Goal: Transaction & Acquisition: Obtain resource

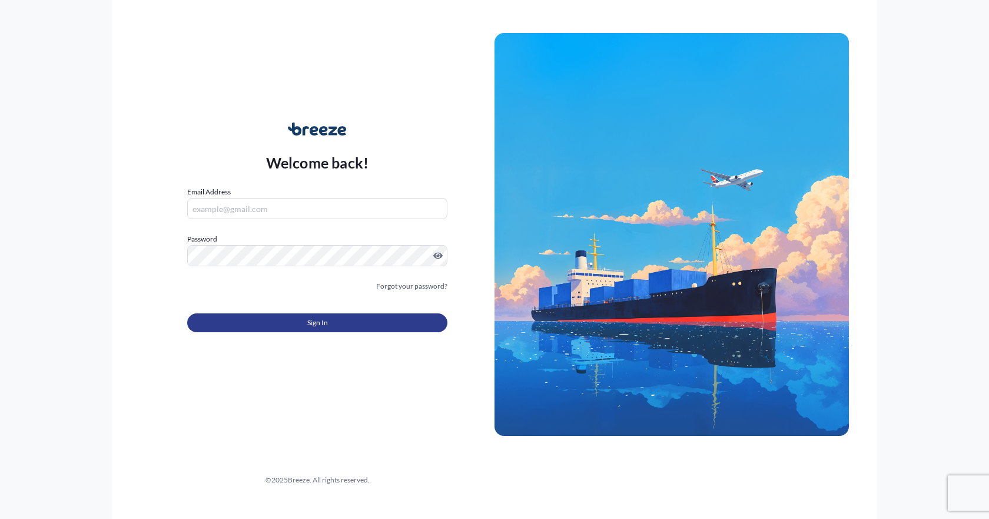
type input "[EMAIL_ADDRESS][DOMAIN_NAME]"
click at [256, 326] on button "Sign In" at bounding box center [317, 322] width 260 height 19
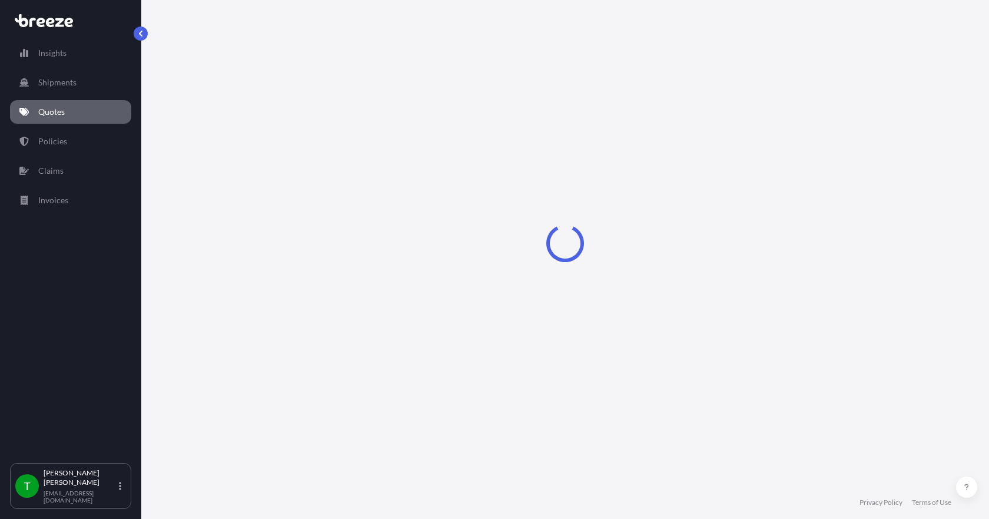
select select "Sea"
select select "1"
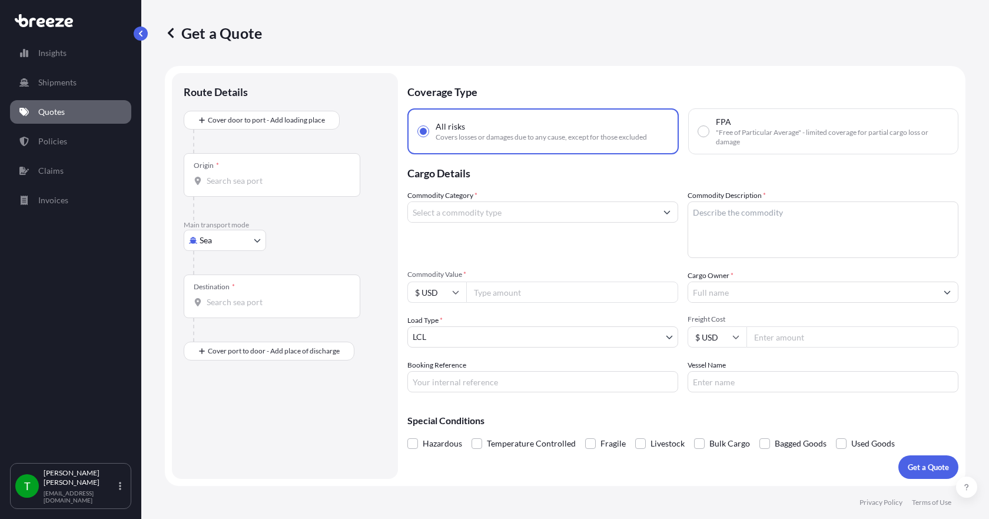
click at [248, 244] on body "Insights Shipments Quotes Policies Claims Invoices T [PERSON_NAME] [EMAIL_ADDRE…" at bounding box center [494, 259] width 989 height 519
click at [231, 308] on div "Road" at bounding box center [224, 313] width 73 height 21
select select "Road"
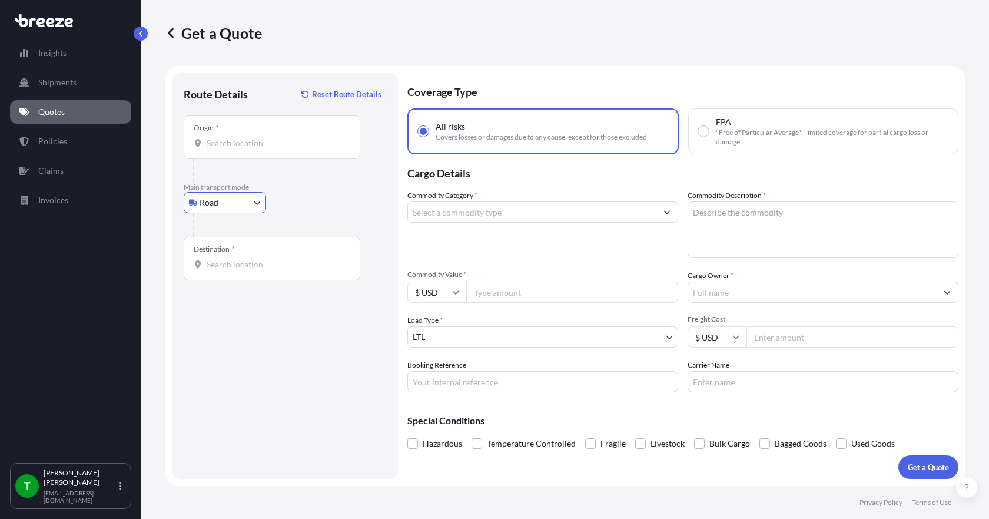
click at [238, 144] on input "Origin *" at bounding box center [276, 143] width 139 height 12
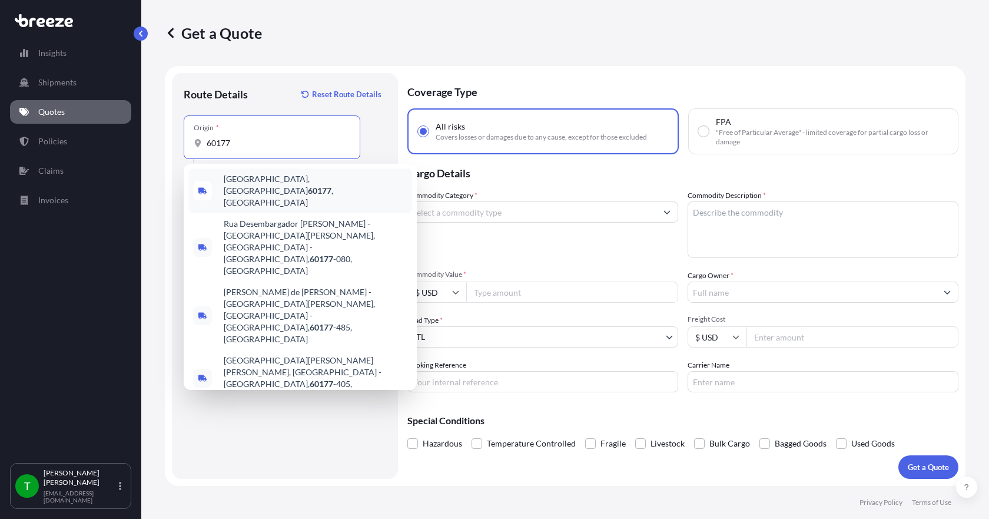
click at [254, 180] on span "[GEOGRAPHIC_DATA] , [GEOGRAPHIC_DATA]" at bounding box center [316, 190] width 184 height 35
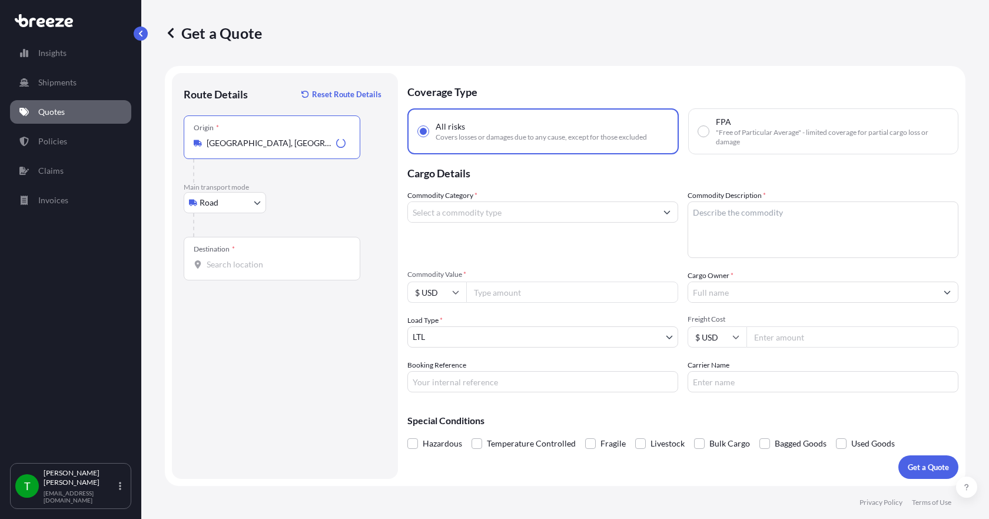
type input "[GEOGRAPHIC_DATA], [GEOGRAPHIC_DATA]"
click at [231, 270] on div "Destination *" at bounding box center [272, 259] width 177 height 44
click at [231, 270] on input "Destination *" at bounding box center [276, 264] width 139 height 12
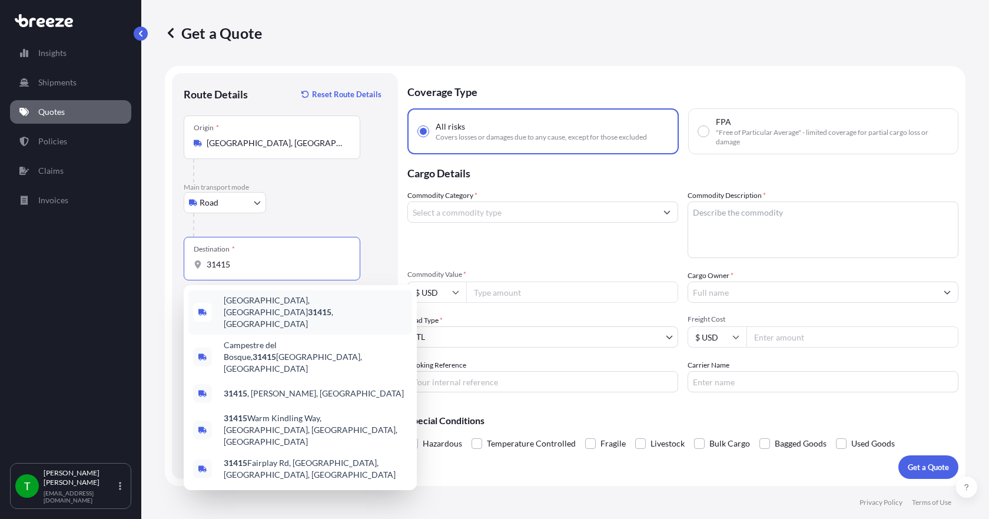
click at [250, 308] on span "[GEOGRAPHIC_DATA] , [GEOGRAPHIC_DATA]" at bounding box center [316, 311] width 184 height 35
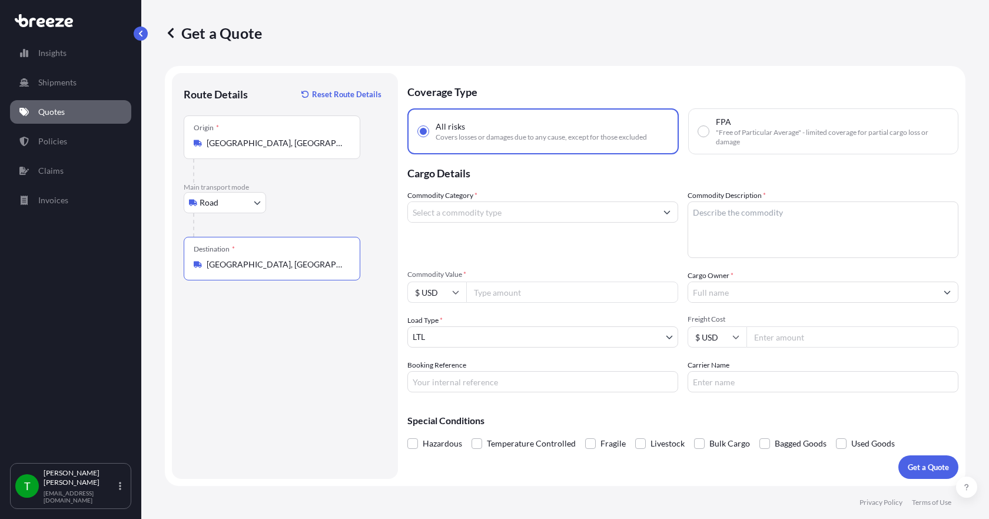
type input "[GEOGRAPHIC_DATA], [GEOGRAPHIC_DATA]"
click at [468, 217] on input "Commodity Category *" at bounding box center [532, 211] width 248 height 21
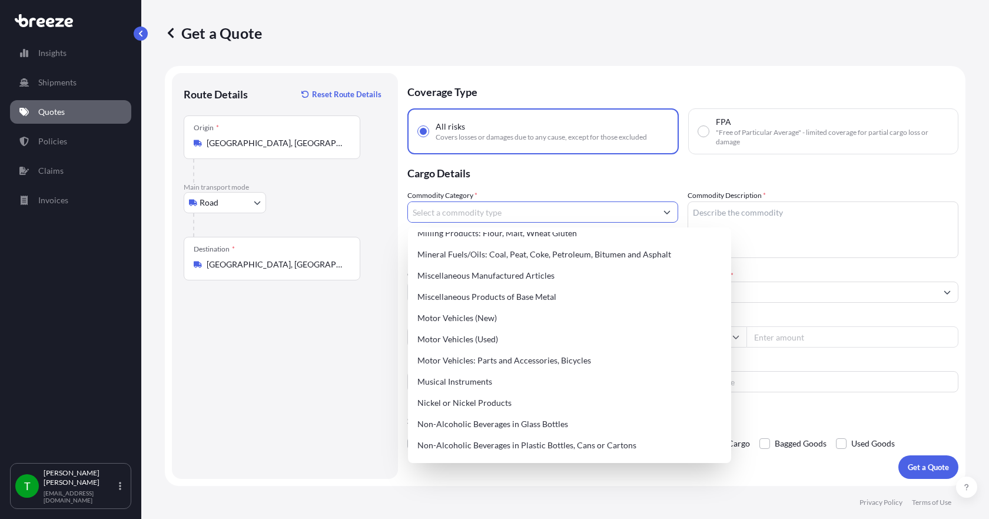
scroll to position [1648, 0]
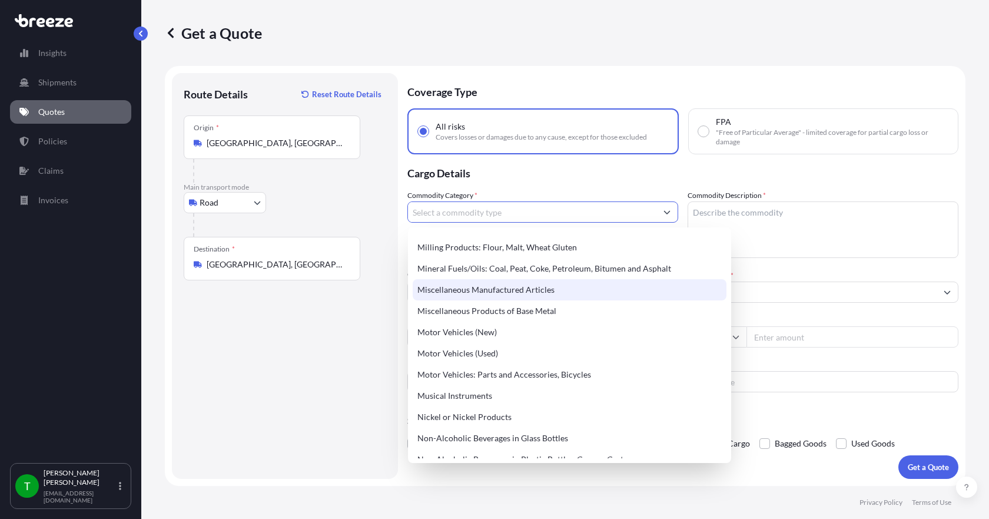
click at [500, 290] on div "Miscellaneous Manufactured Articles" at bounding box center [570, 289] width 314 height 21
type input "Miscellaneous Manufactured Articles"
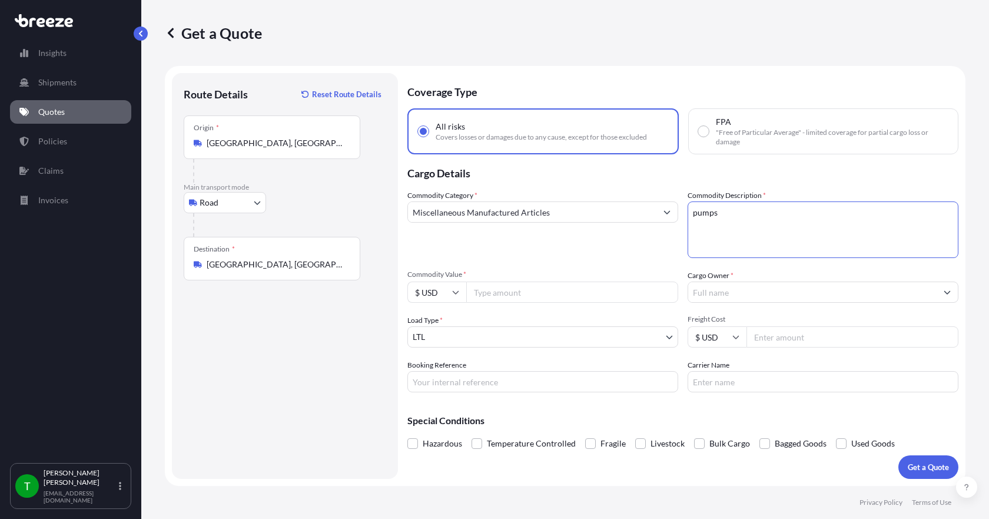
type textarea "pumps"
type input "4899.31"
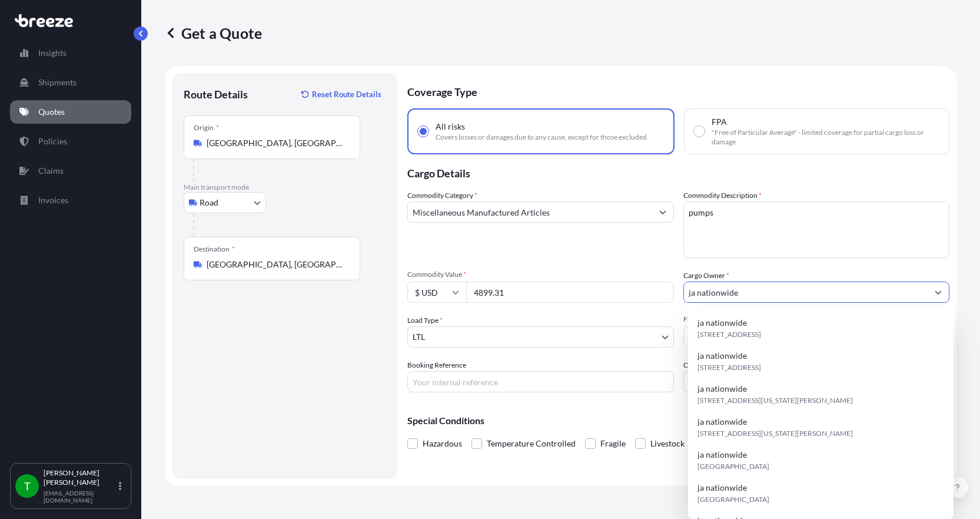
type input "ja nationwide"
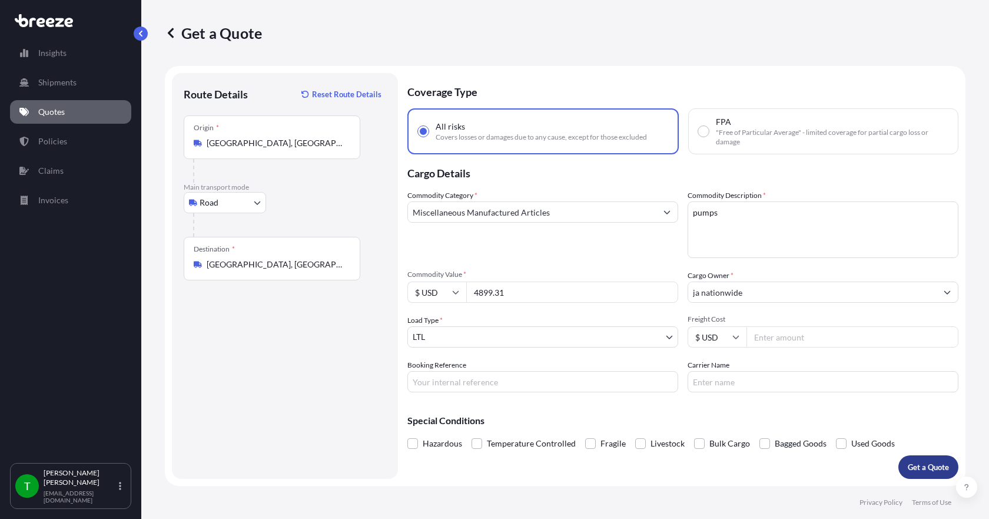
click at [932, 464] on p "Get a Quote" at bounding box center [928, 467] width 41 height 12
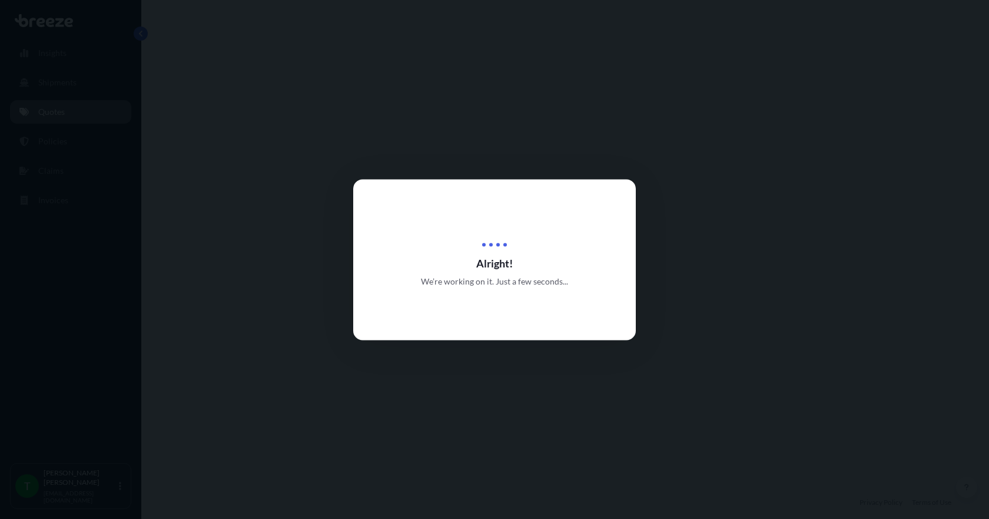
select select "Road"
select select "1"
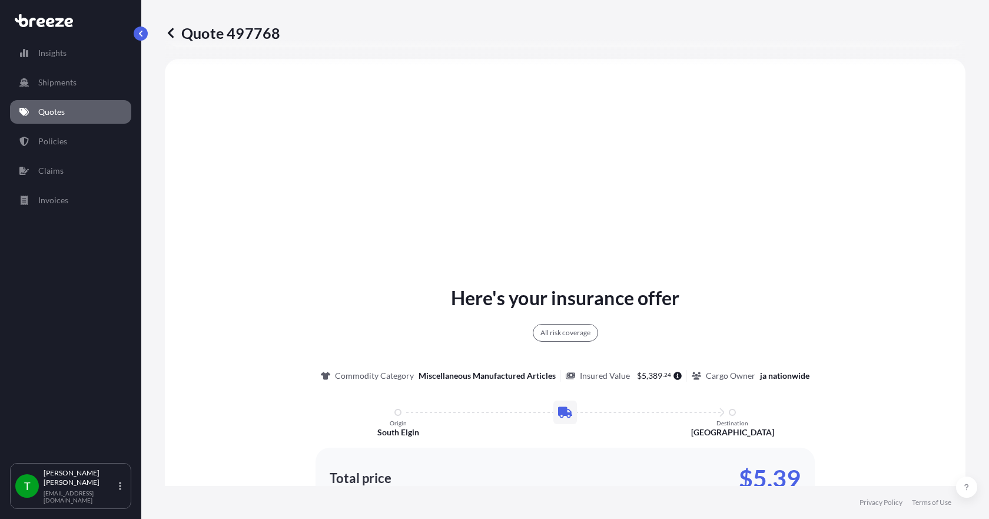
scroll to position [553, 0]
